Goal: Information Seeking & Learning: Learn about a topic

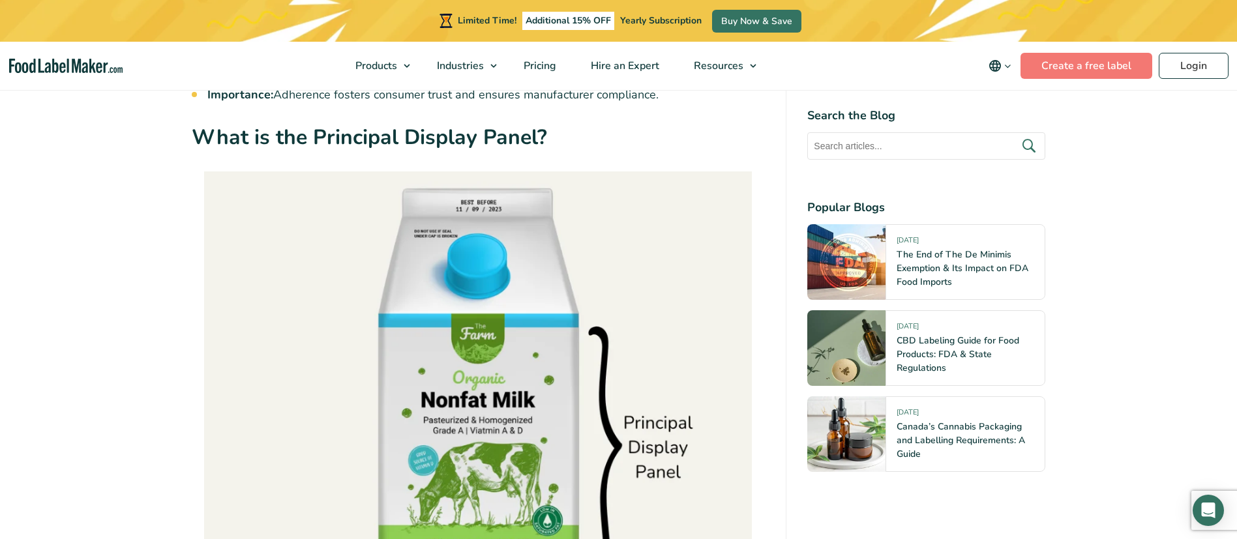
scroll to position [1369, 0]
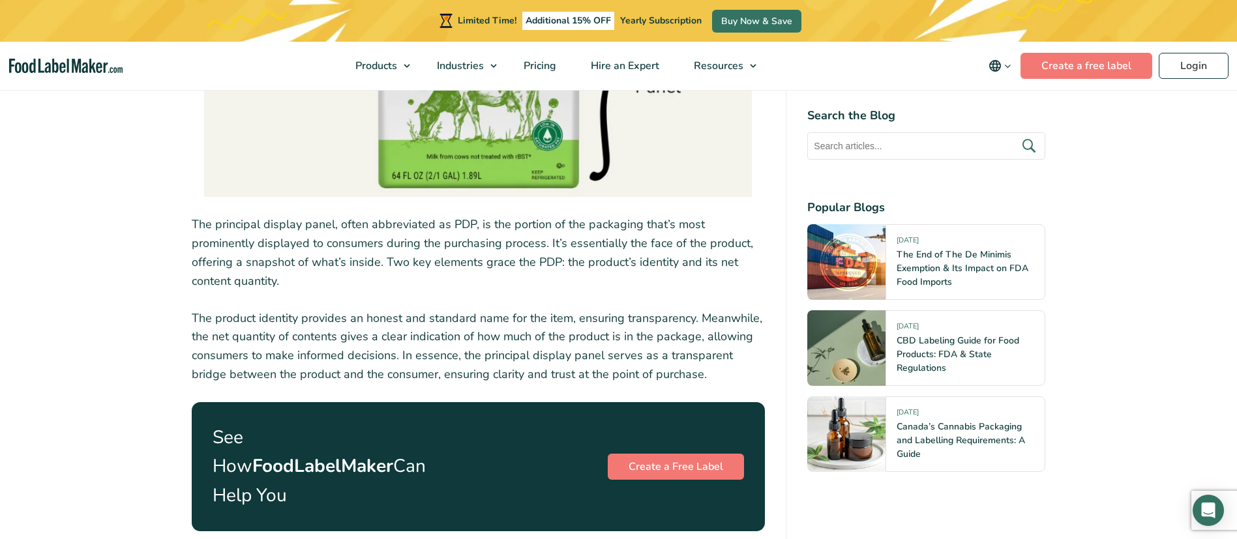
scroll to position [1663, 0]
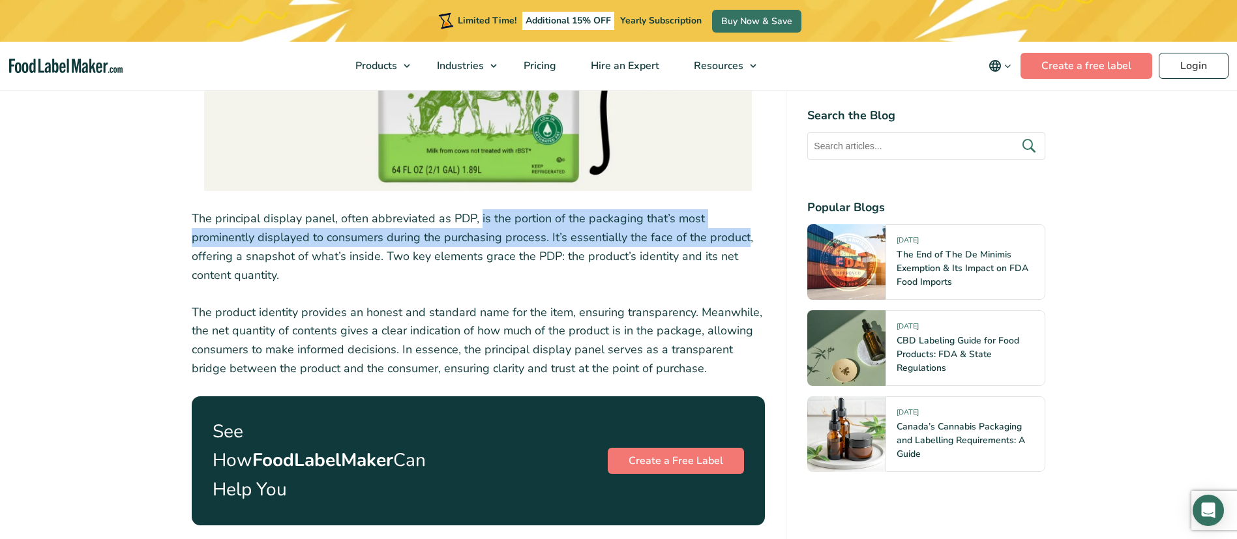
drag, startPoint x: 478, startPoint y: 220, endPoint x: 746, endPoint y: 236, distance: 268.5
click at [746, 236] on p "The principal display panel, often abbreviated as PDP, is the portion of the pa…" at bounding box center [479, 246] width 574 height 75
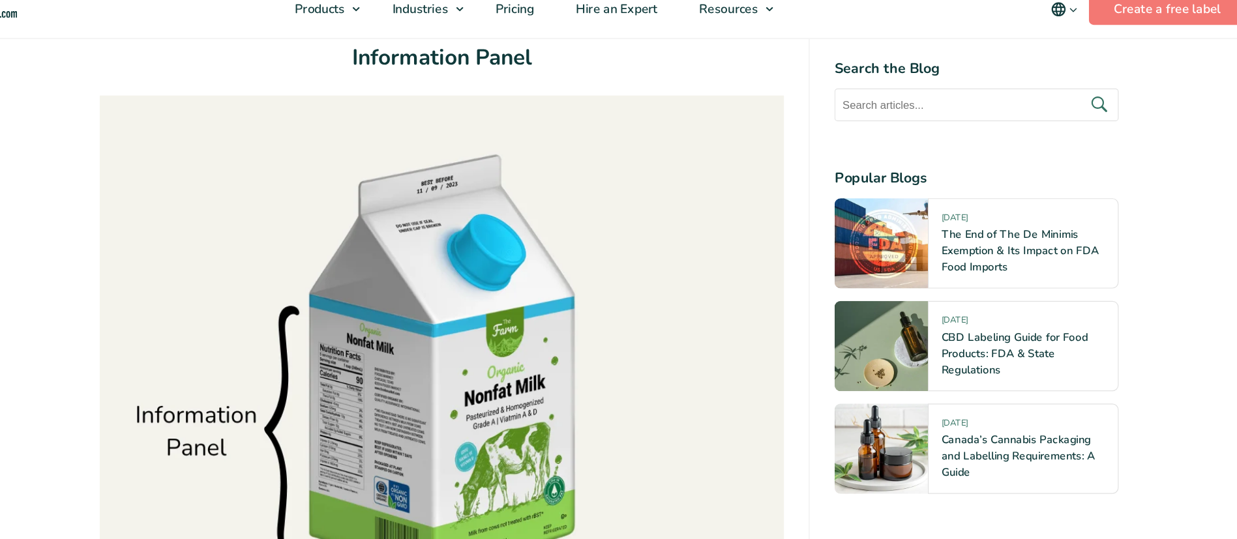
scroll to position [2493, 0]
